Goal: Task Accomplishment & Management: Manage account settings

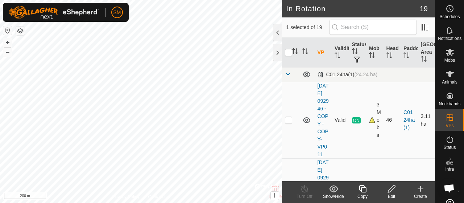
checkbox input "false"
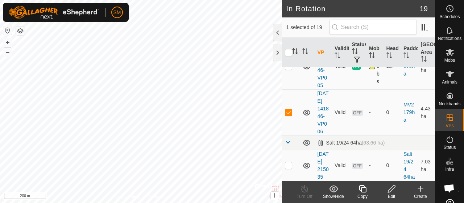
scroll to position [1056, 0]
click at [278, 29] on div at bounding box center [277, 32] width 9 height 17
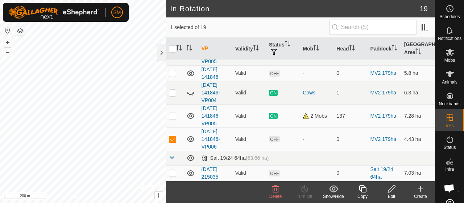
scroll to position [430, 0]
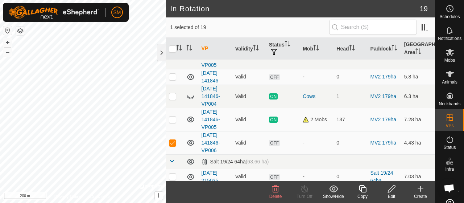
click at [274, 192] on icon at bounding box center [275, 188] width 7 height 7
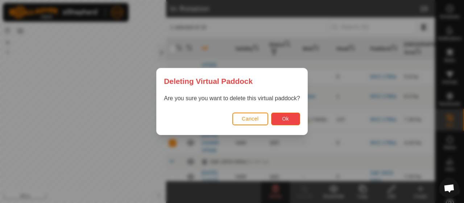
click at [285, 121] on span "Ok" at bounding box center [285, 119] width 7 height 6
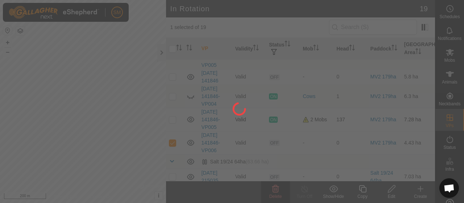
checkbox input "false"
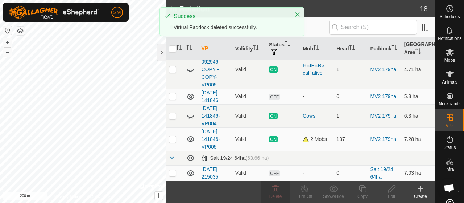
scroll to position [0, 0]
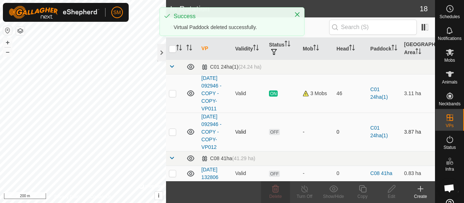
click at [173, 142] on td at bounding box center [174, 131] width 17 height 38
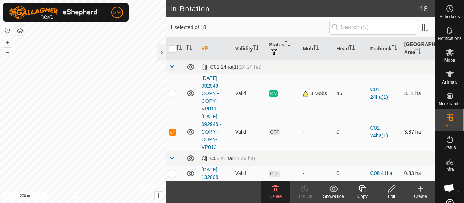
click at [173, 130] on p-checkbox at bounding box center [172, 132] width 7 height 6
click at [169, 132] on p-checkbox at bounding box center [172, 132] width 7 height 6
checkbox input "false"
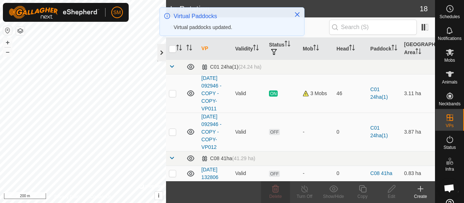
click at [157, 52] on div at bounding box center [161, 52] width 9 height 17
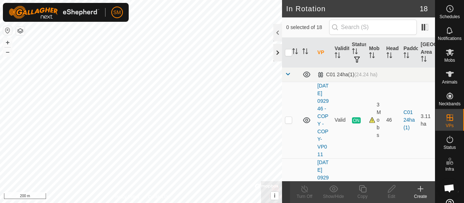
checkbox input "true"
click at [371, 195] on div "Copy" at bounding box center [362, 196] width 29 height 7
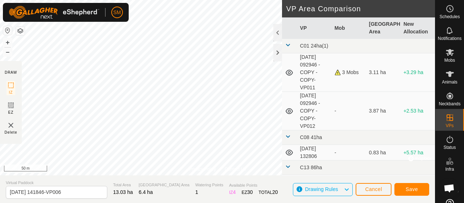
click at [99, 21] on div "SM Schedules Notifications Mobs Animals Neckbands VPs Status Infra Heatmap Help…" at bounding box center [232, 101] width 464 height 203
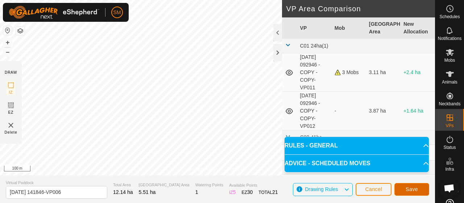
click at [412, 183] on button "Save" at bounding box center [411, 189] width 35 height 13
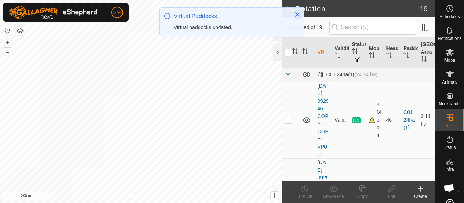
click at [300, 13] on icon "Close" at bounding box center [297, 15] width 6 height 6
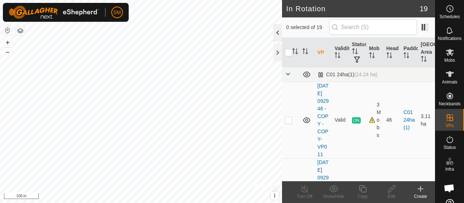
checkbox input "true"
click at [391, 190] on icon at bounding box center [391, 188] width 9 height 9
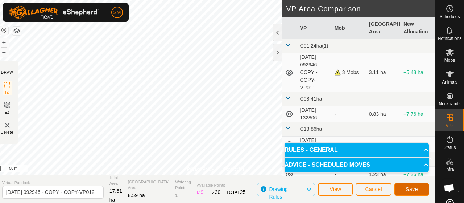
click at [426, 190] on button "Save" at bounding box center [411, 189] width 35 height 13
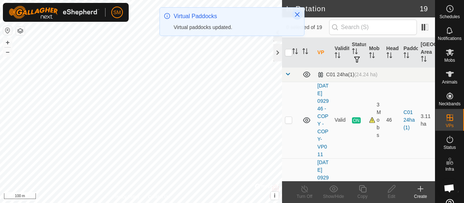
click at [300, 15] on icon "Close" at bounding box center [297, 15] width 6 height 6
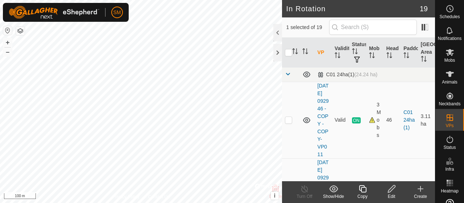
checkbox input "true"
click at [390, 194] on div "Edit" at bounding box center [391, 196] width 29 height 7
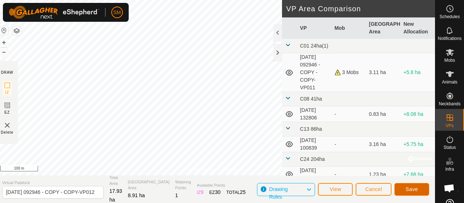
click at [413, 187] on span "Save" at bounding box center [412, 189] width 12 height 6
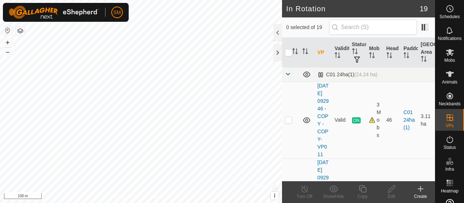
checkbox input "true"
click at [362, 189] on icon at bounding box center [362, 188] width 9 height 9
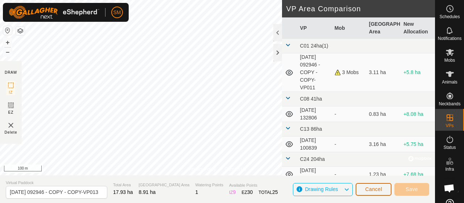
click at [372, 193] on button "Cancel" at bounding box center [374, 189] width 36 height 13
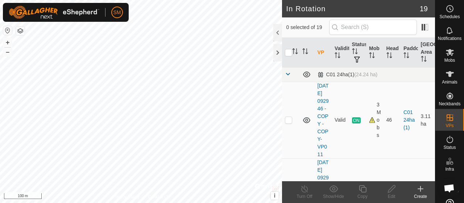
checkbox input "true"
click at [388, 188] on icon at bounding box center [391, 188] width 9 height 9
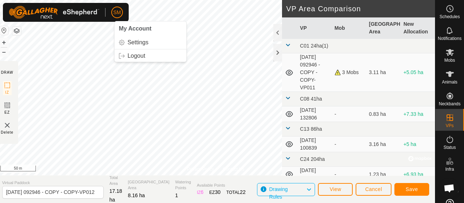
click at [112, 14] on div "SM My Account Settings Logout Schedules Notifications Mobs Animals Neckbands VP…" at bounding box center [232, 101] width 464 height 203
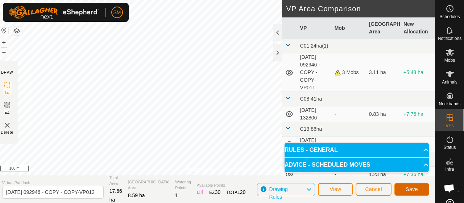
click at [418, 193] on button "Save" at bounding box center [411, 189] width 35 height 13
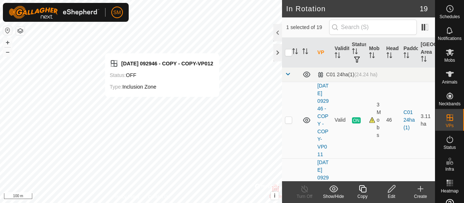
checkbox input "false"
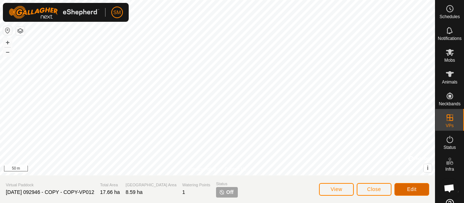
click at [414, 190] on span "Edit" at bounding box center [411, 189] width 9 height 6
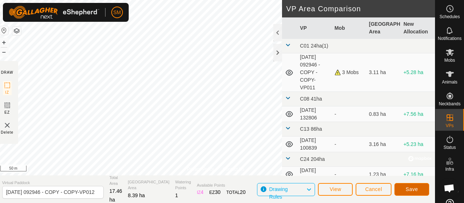
click at [414, 191] on span "Save" at bounding box center [412, 189] width 12 height 6
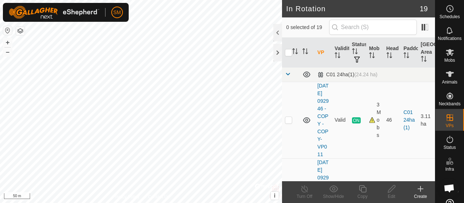
checkbox input "true"
click at [388, 189] on icon at bounding box center [391, 188] width 9 height 9
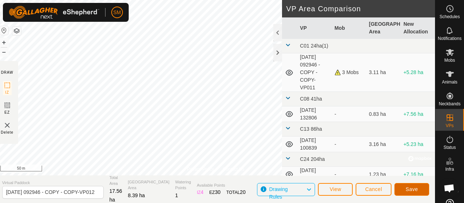
click at [410, 192] on button "Save" at bounding box center [411, 189] width 35 height 13
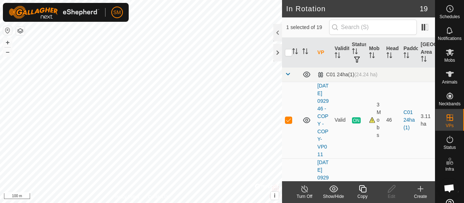
checkbox input "false"
checkbox input "true"
click at [359, 187] on icon at bounding box center [362, 188] width 9 height 9
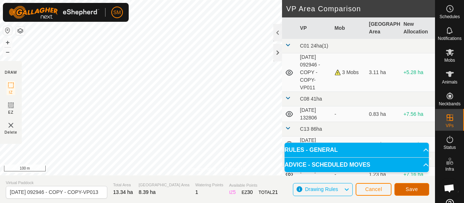
click at [404, 187] on button "Save" at bounding box center [411, 189] width 35 height 13
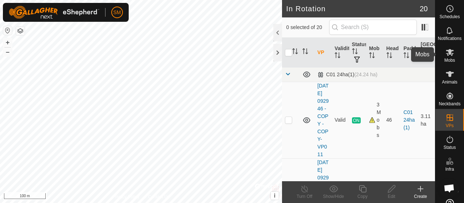
click at [445, 60] on span "Mobs" at bounding box center [450, 60] width 11 height 4
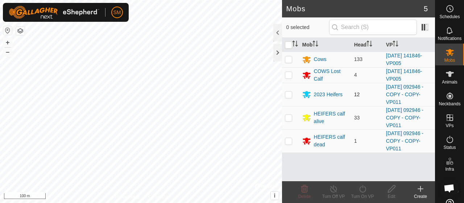
click at [288, 93] on p-checkbox at bounding box center [288, 94] width 7 height 6
checkbox input "true"
click at [292, 121] on td at bounding box center [290, 117] width 17 height 23
checkbox input "true"
click at [290, 139] on p-checkbox at bounding box center [288, 141] width 7 height 6
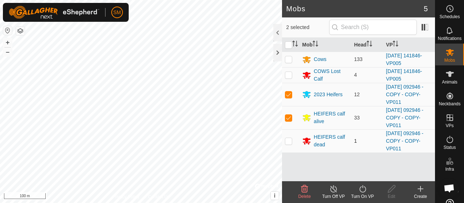
checkbox input "true"
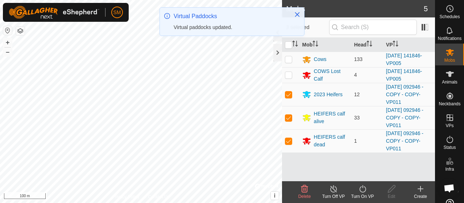
click at [367, 191] on turn-on-svg-icon at bounding box center [362, 188] width 29 height 9
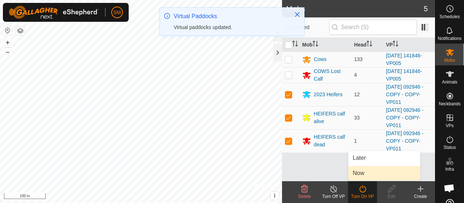
click at [375, 174] on link "Now" at bounding box center [384, 173] width 72 height 15
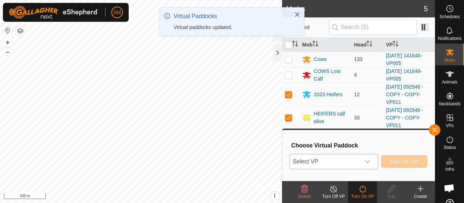
click at [371, 163] on div "dropdown trigger" at bounding box center [367, 161] width 15 height 15
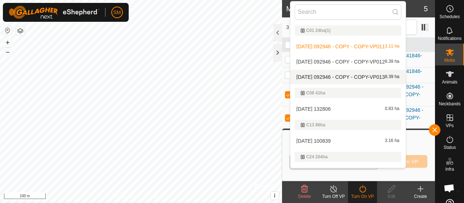
click at [328, 79] on div "2025-08-10 092946 - COPY - COPY-VP013 8.39 ha" at bounding box center [348, 77] width 107 height 9
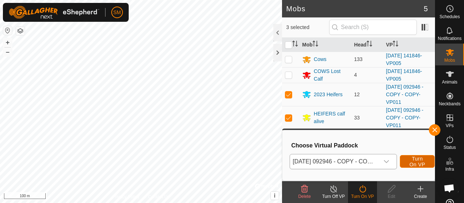
click at [418, 164] on span "Turn On VP" at bounding box center [417, 162] width 17 height 12
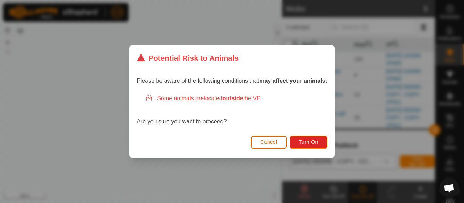
click at [270, 142] on span "Cancel" at bounding box center [268, 142] width 17 height 6
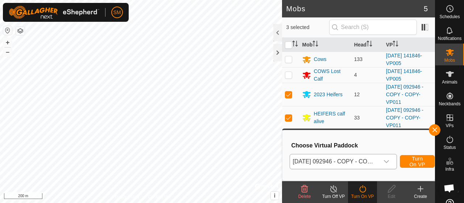
click at [182, 202] on html "SM Schedules Notifications Mobs Animals Neckbands VPs Status Infra Heatmap Help…" at bounding box center [232, 101] width 464 height 203
click at [434, 131] on span "button" at bounding box center [435, 130] width 6 height 6
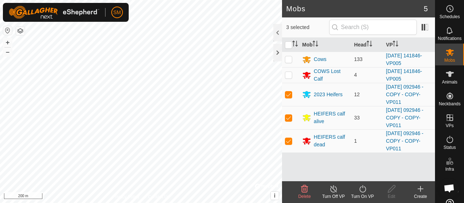
click at [384, 180] on div "Mob Head VP Cows 133 2025-09-01 141846-VP005 COWS Lost Calf 4 2025-09-01 141846…" at bounding box center [358, 109] width 153 height 143
click at [364, 192] on icon at bounding box center [362, 188] width 9 height 9
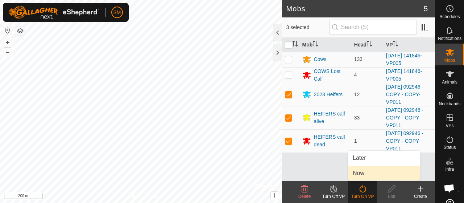
click at [372, 171] on link "Now" at bounding box center [384, 173] width 72 height 15
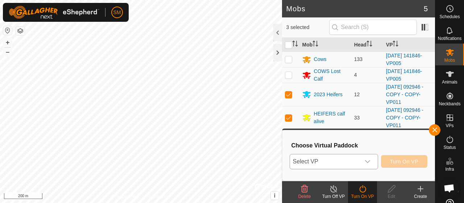
click at [371, 156] on div "dropdown trigger" at bounding box center [367, 161] width 15 height 15
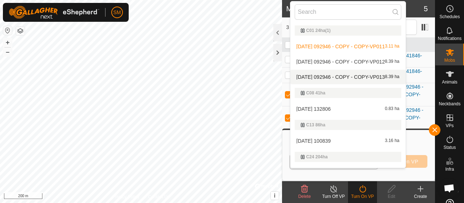
click at [362, 74] on div "2025-08-10 092946 - COPY - COPY-VP013 8.39 ha" at bounding box center [348, 77] width 107 height 9
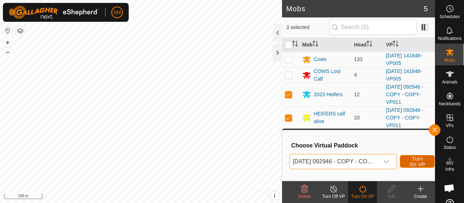
click at [417, 166] on span "Turn On VP" at bounding box center [417, 162] width 17 height 12
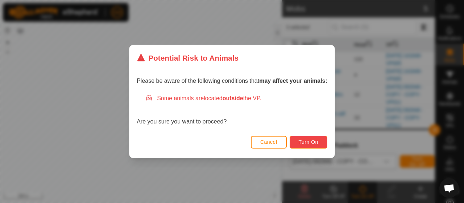
click at [324, 146] on button "Turn On" at bounding box center [309, 142] width 38 height 13
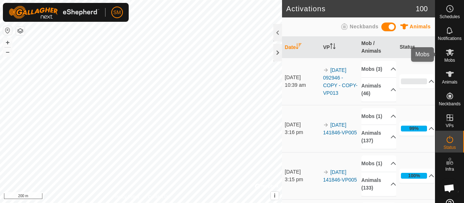
click at [446, 55] on icon at bounding box center [450, 52] width 8 height 7
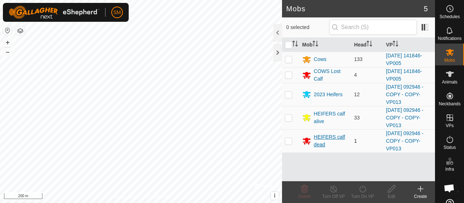
click at [305, 141] on icon at bounding box center [306, 140] width 9 height 9
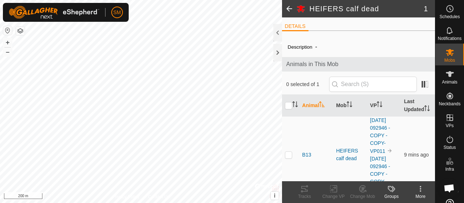
click at [422, 185] on icon at bounding box center [420, 188] width 9 height 9
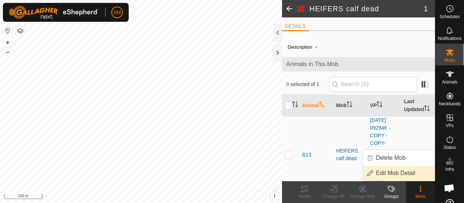
click at [415, 176] on link "Edit Mob Detail" at bounding box center [399, 173] width 72 height 15
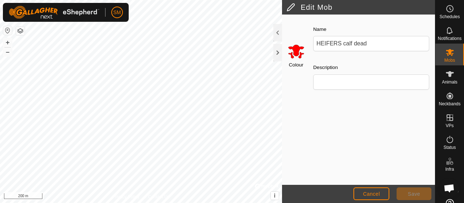
click at [297, 56] on input "Select a color" at bounding box center [296, 50] width 17 height 17
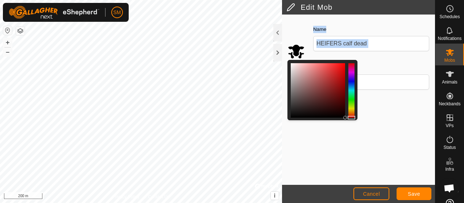
drag, startPoint x: 344, startPoint y: 63, endPoint x: 346, endPoint y: 140, distance: 76.5
click at [346, 140] on div "Colour Name HEIFERS calf dead Description" at bounding box center [358, 100] width 153 height 170
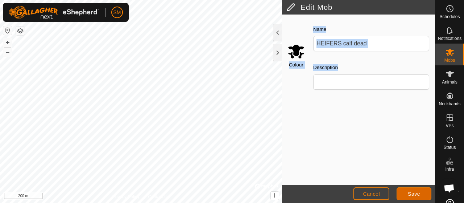
drag, startPoint x: 403, startPoint y: 193, endPoint x: 409, endPoint y: 188, distance: 7.3
click at [412, 193] on span "Save" at bounding box center [414, 194] width 12 height 6
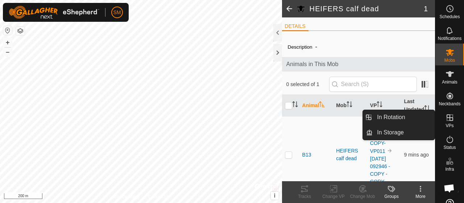
click at [447, 127] on span "VPs" at bounding box center [450, 125] width 8 height 4
click at [449, 121] on icon at bounding box center [450, 117] width 9 height 9
click at [430, 119] on link "In Rotation" at bounding box center [404, 117] width 62 height 15
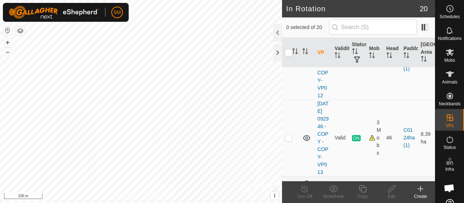
scroll to position [136, 0]
click at [292, 93] on td at bounding box center [290, 60] width 17 height 77
click at [290, 63] on p-checkbox at bounding box center [288, 60] width 7 height 6
checkbox input "false"
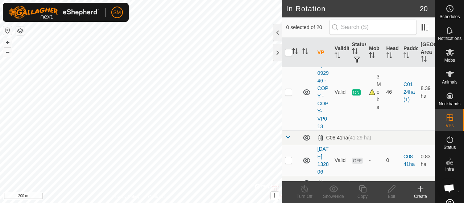
scroll to position [199, 0]
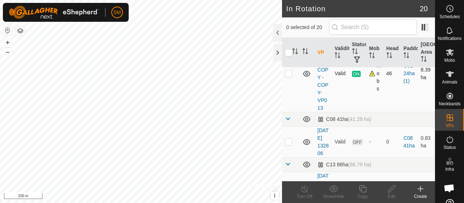
click at [290, 76] on p-checkbox at bounding box center [288, 73] width 7 height 6
checkbox input "false"
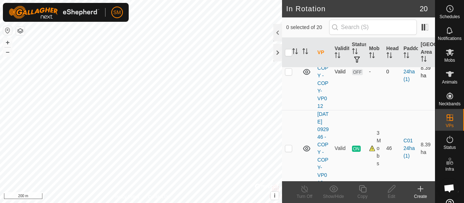
scroll to position [115, 0]
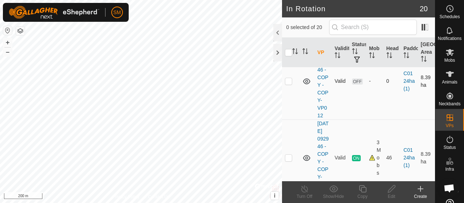
click at [289, 84] on p-checkbox at bounding box center [288, 81] width 7 height 6
click at [277, 32] on div at bounding box center [277, 32] width 9 height 17
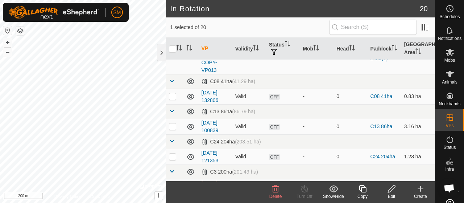
scroll to position [108, 0]
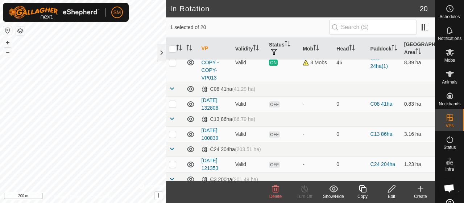
click at [277, 193] on div "Delete" at bounding box center [275, 196] width 29 height 7
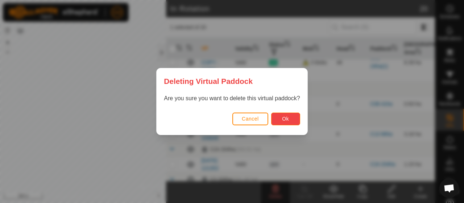
click at [284, 119] on span "Ok" at bounding box center [285, 119] width 7 height 6
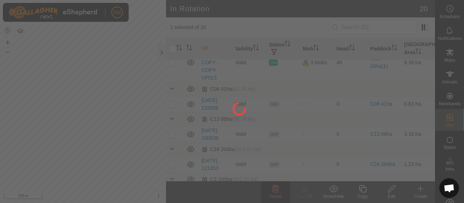
checkbox input "false"
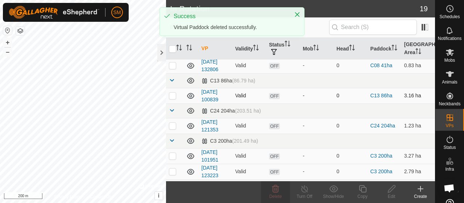
click at [188, 96] on div "In Rotation 19 0 selected of 19 VP Validity Status Mob Head Paddock Grazing Are…" at bounding box center [217, 101] width 435 height 203
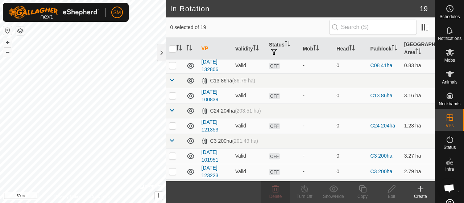
checkbox input "true"
click at [390, 190] on icon at bounding box center [391, 188] width 9 height 9
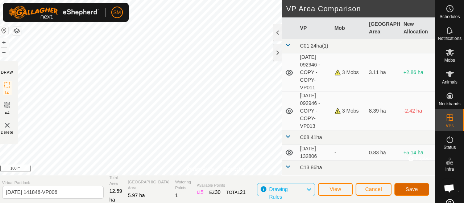
click at [422, 190] on button "Save" at bounding box center [411, 189] width 35 height 13
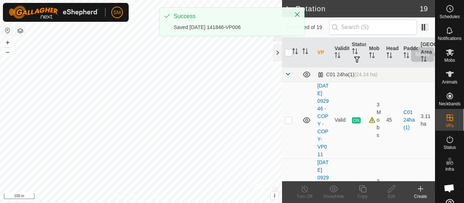
click at [445, 58] on span "Mobs" at bounding box center [450, 60] width 11 height 4
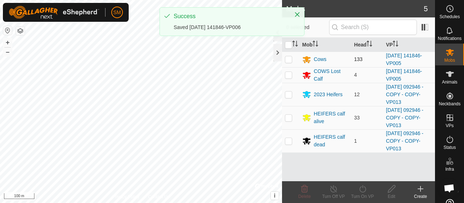
click at [293, 56] on td at bounding box center [290, 59] width 17 height 16
checkbox input "true"
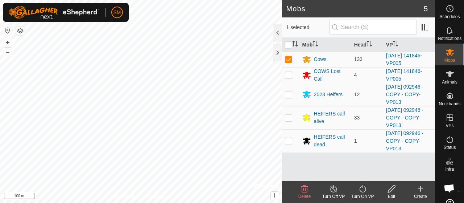
click at [290, 74] on p-checkbox at bounding box center [288, 75] width 7 height 6
checkbox input "true"
click at [360, 189] on icon at bounding box center [362, 188] width 7 height 7
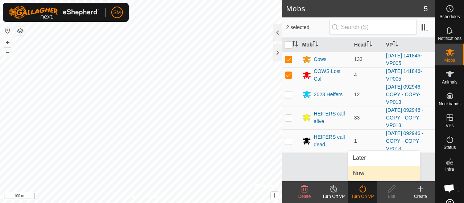
click at [365, 175] on link "Now" at bounding box center [384, 173] width 72 height 15
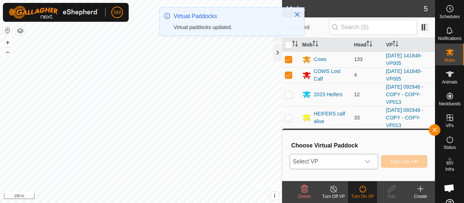
click at [371, 163] on div "dropdown trigger" at bounding box center [367, 161] width 15 height 15
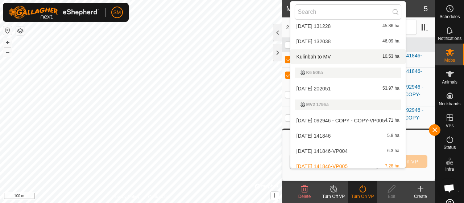
scroll to position [322, 0]
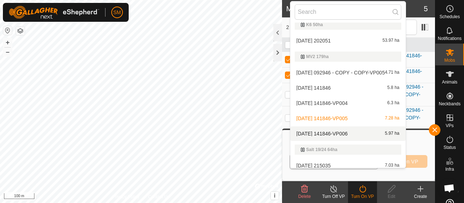
click at [346, 133] on span "[DATE] 141846-VP006" at bounding box center [322, 133] width 51 height 5
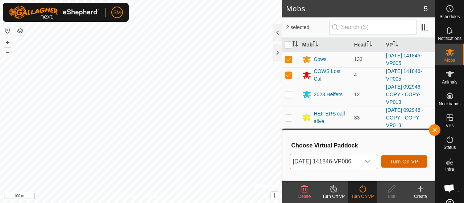
click at [408, 162] on span "Turn On VP" at bounding box center [404, 161] width 28 height 6
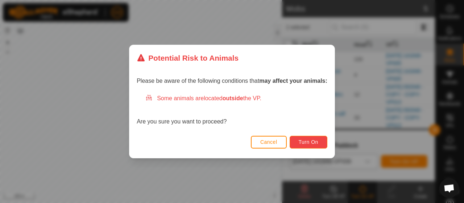
click at [308, 140] on span "Turn On" at bounding box center [309, 142] width 20 height 6
